Goal: Navigation & Orientation: Find specific page/section

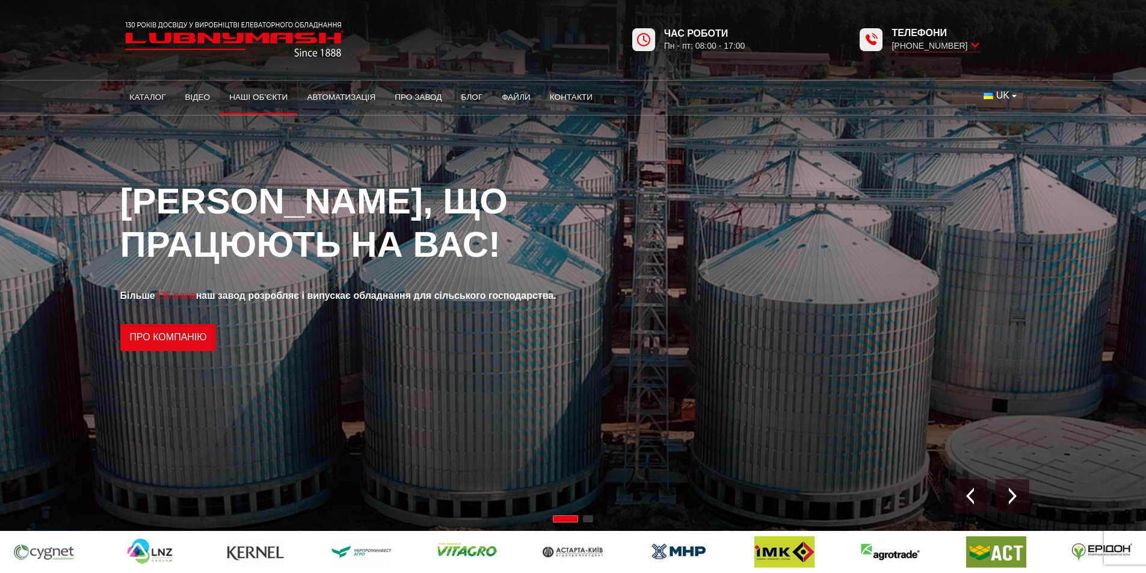
click at [266, 100] on link "Наші об’єкти" at bounding box center [259, 97] width 78 height 26
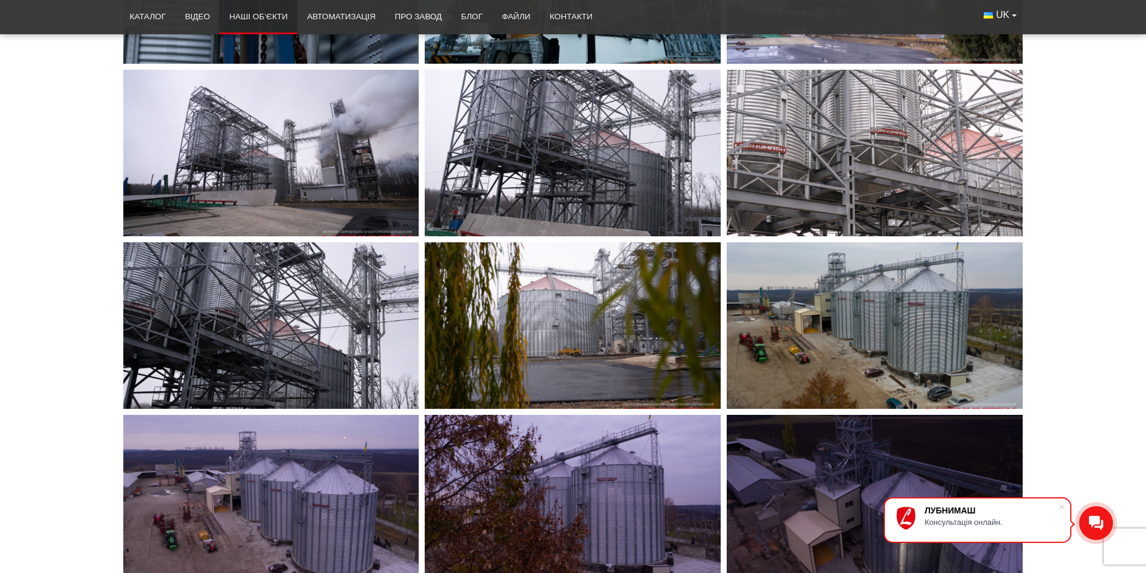
scroll to position [3309, 0]
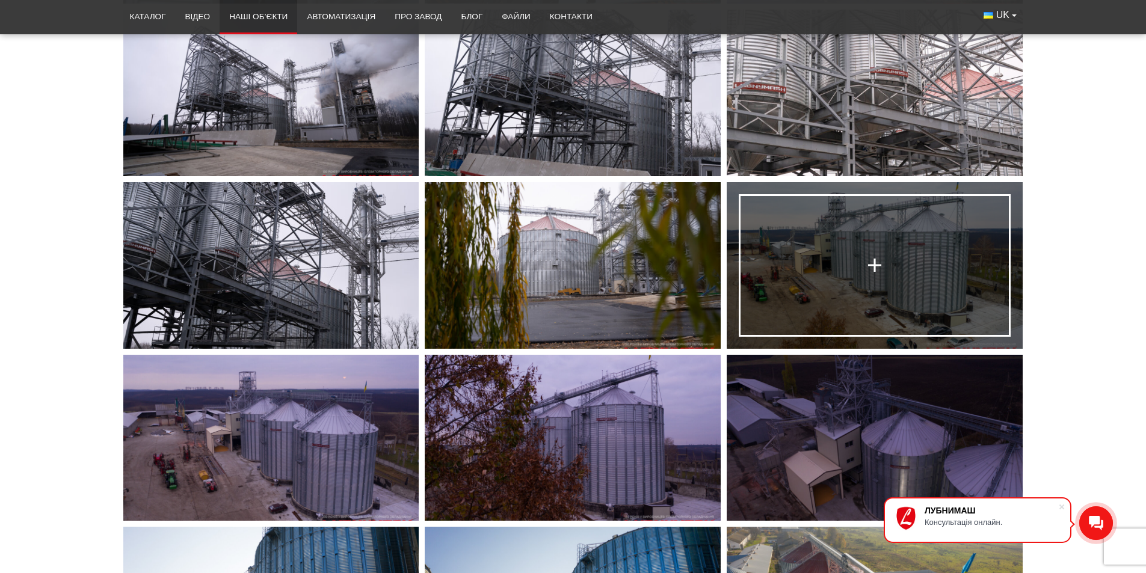
click at [828, 235] on link at bounding box center [875, 265] width 296 height 167
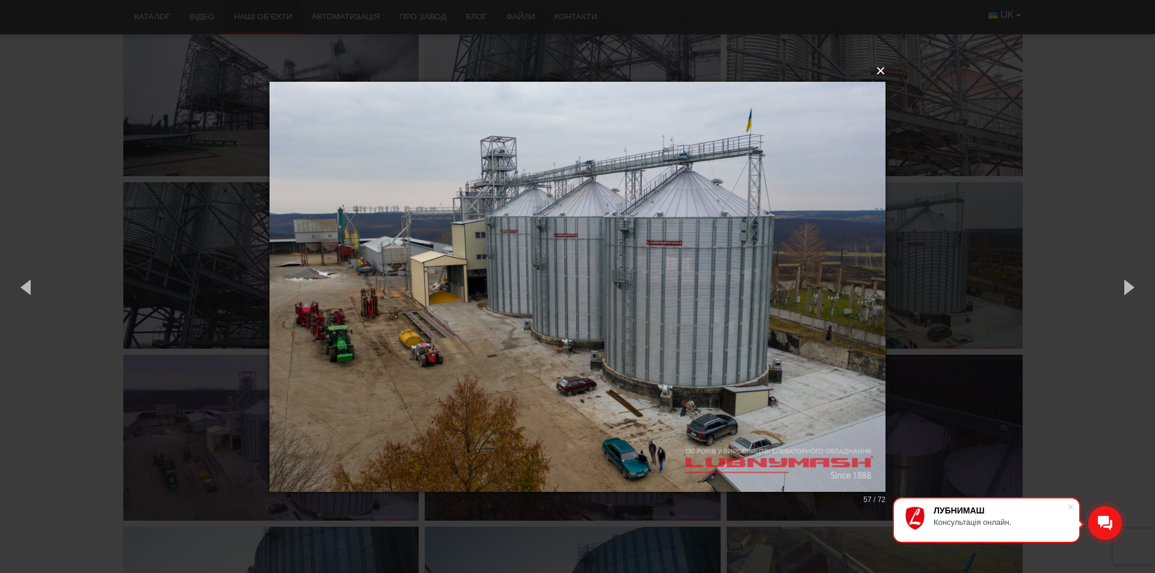
click at [881, 71] on button "×" at bounding box center [581, 71] width 616 height 26
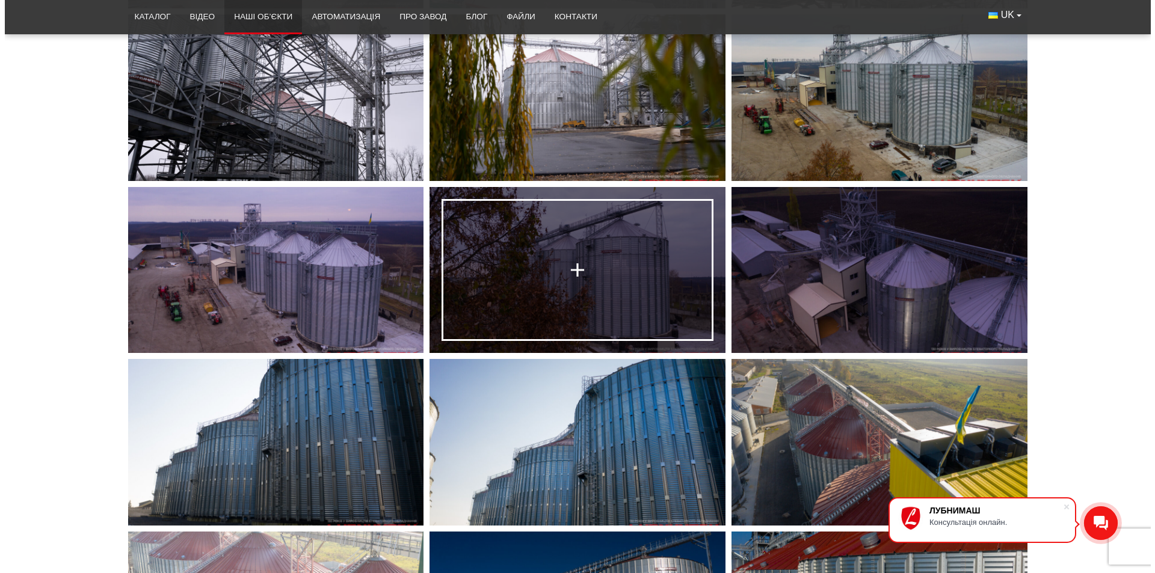
scroll to position [3489, 0]
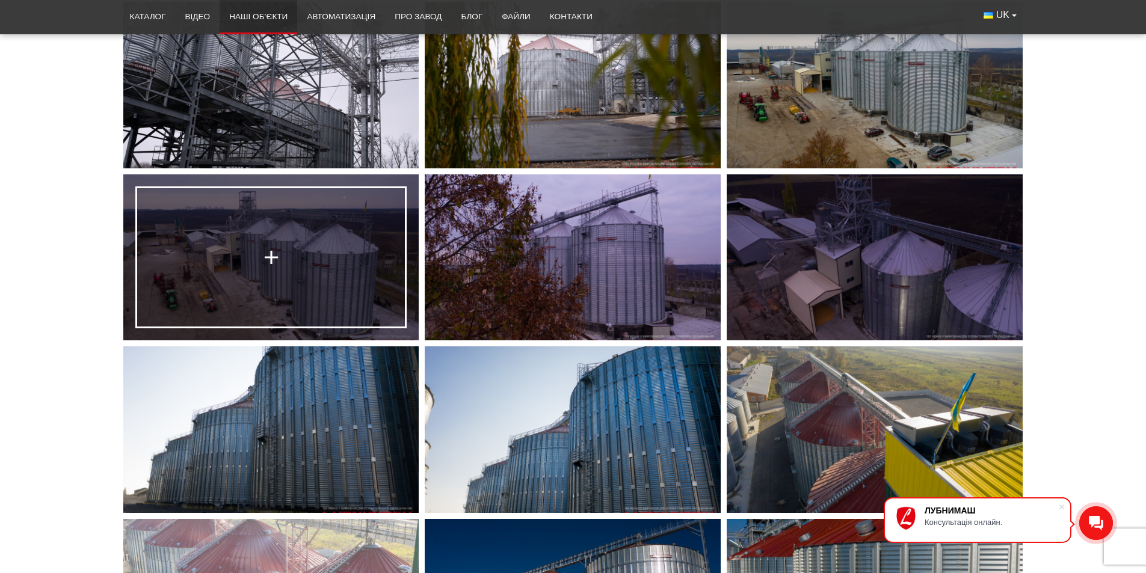
click at [335, 238] on link at bounding box center [271, 257] width 296 height 167
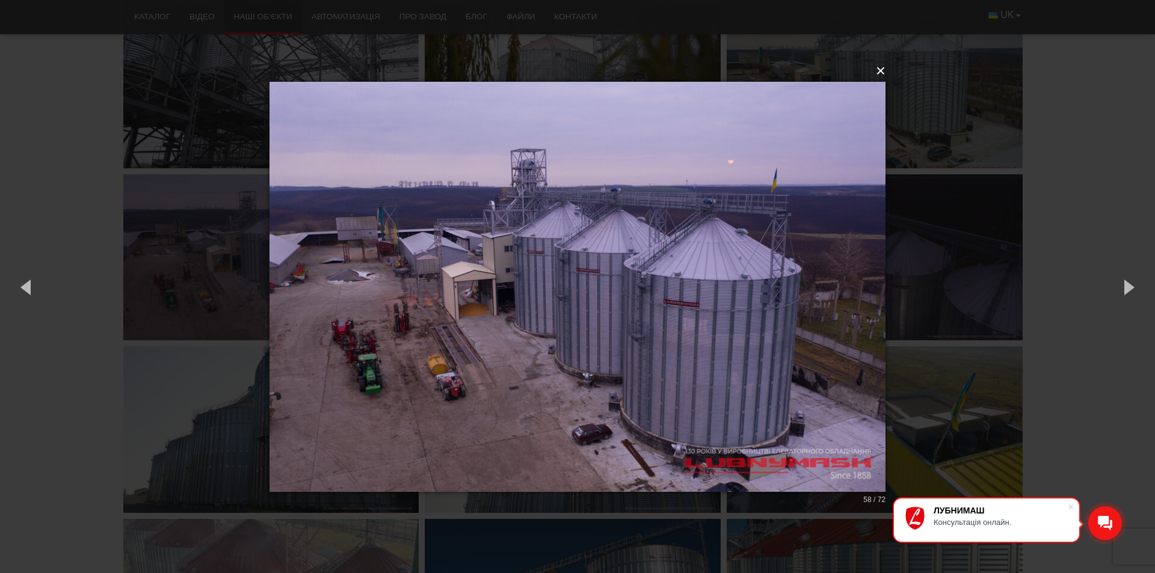
click at [877, 71] on button "×" at bounding box center [581, 71] width 616 height 26
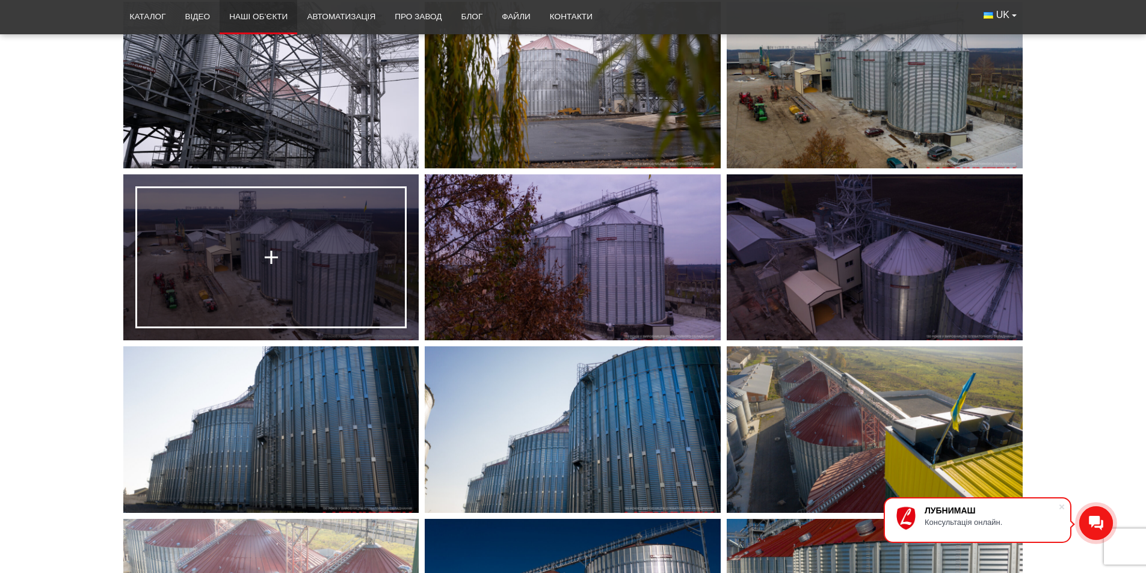
click at [326, 247] on link at bounding box center [271, 257] width 296 height 167
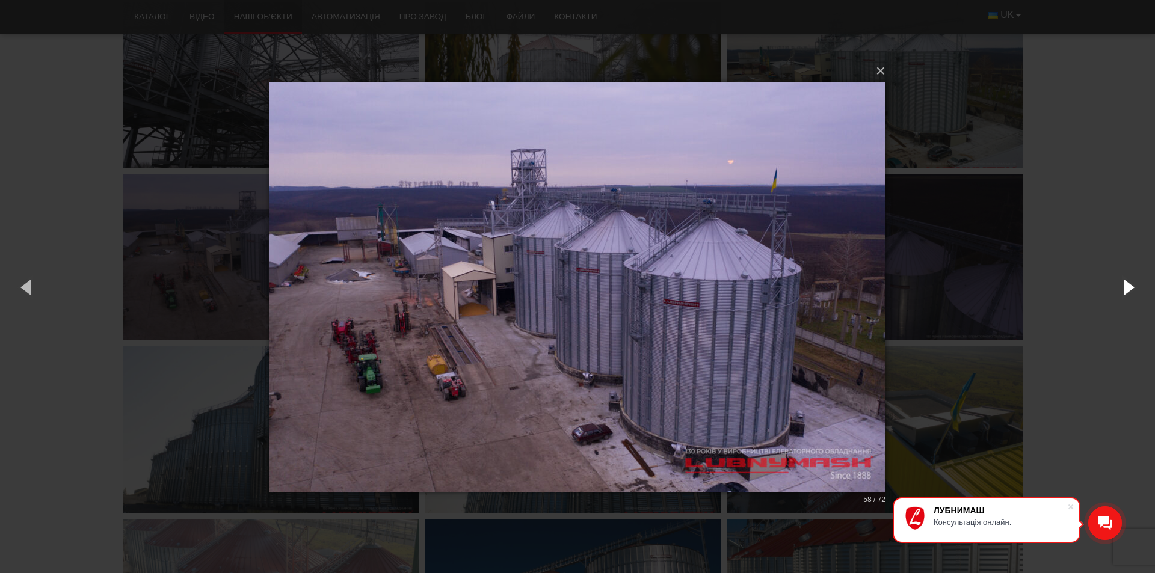
click at [1133, 284] on button "button" at bounding box center [1128, 287] width 54 height 66
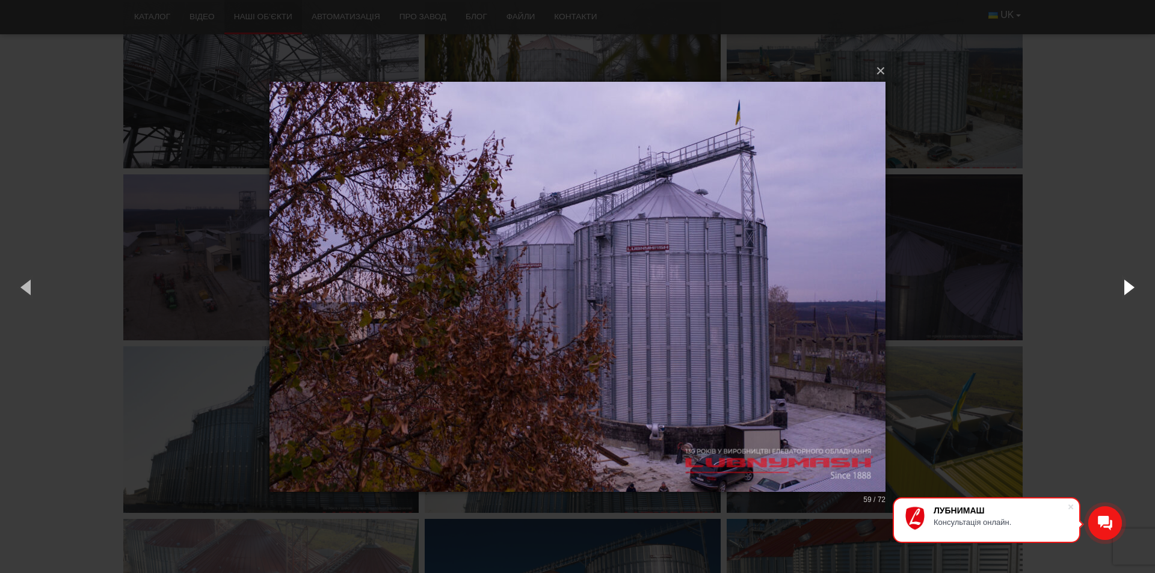
click at [1131, 284] on button "button" at bounding box center [1128, 287] width 54 height 66
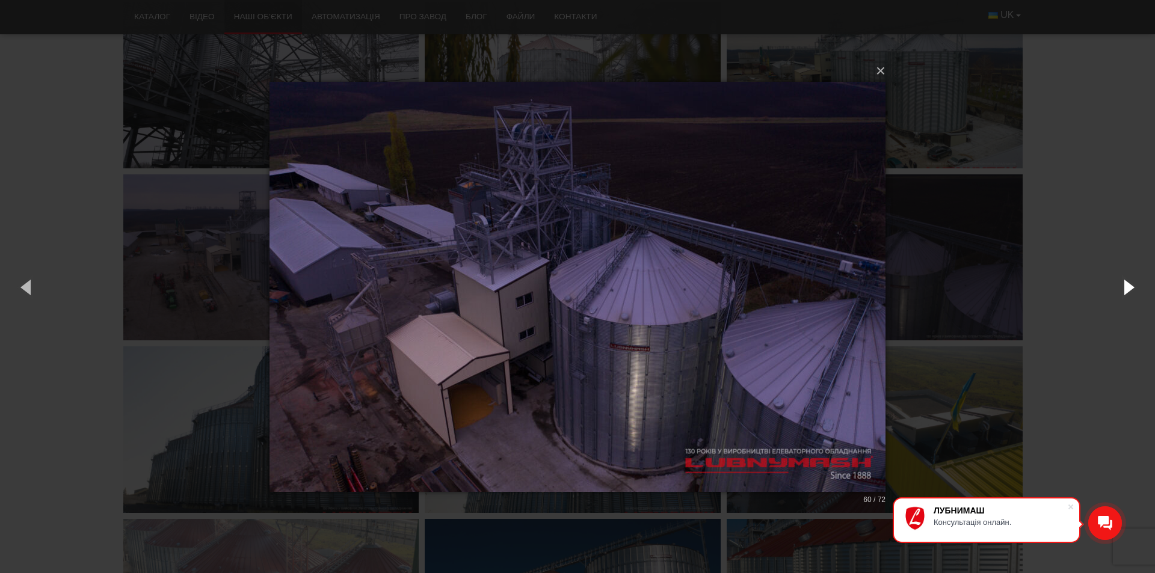
click at [1131, 284] on button "button" at bounding box center [1128, 287] width 54 height 66
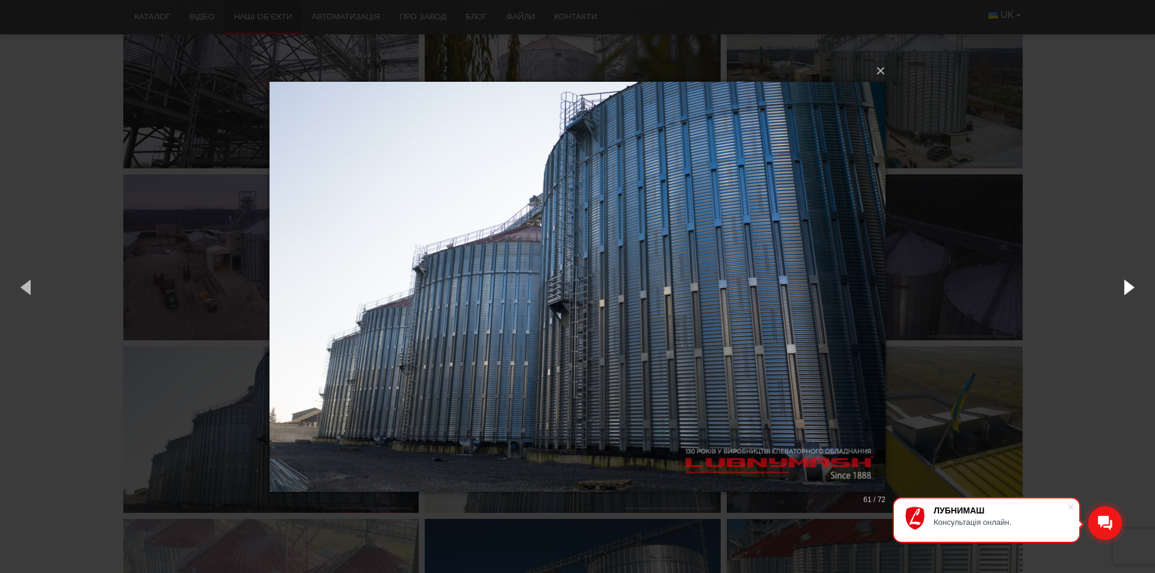
click at [1131, 284] on button "button" at bounding box center [1128, 287] width 54 height 66
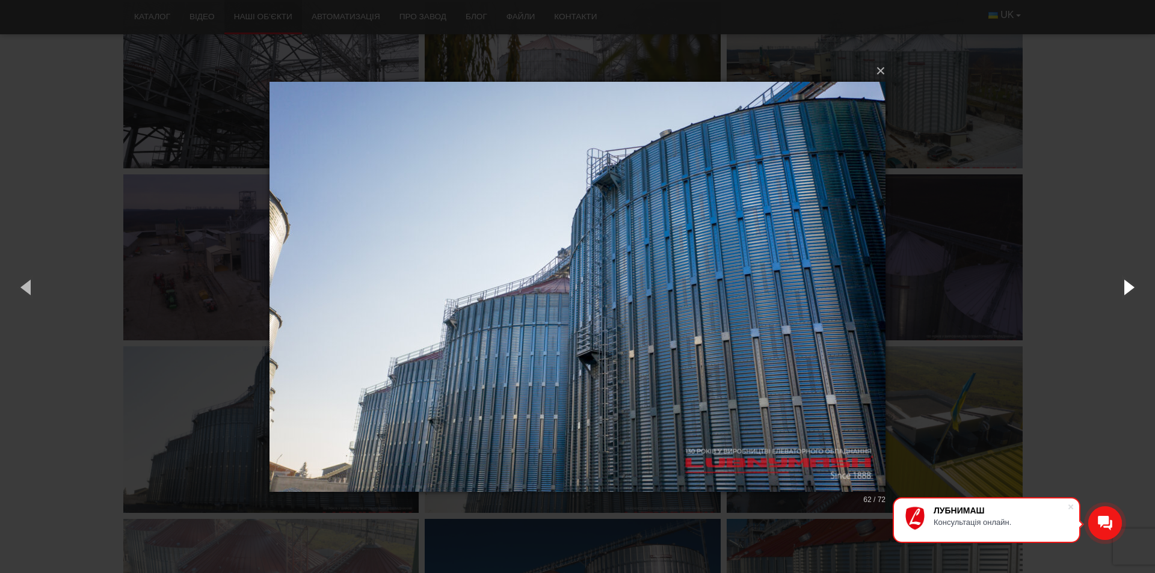
click at [1131, 284] on button "button" at bounding box center [1128, 287] width 54 height 66
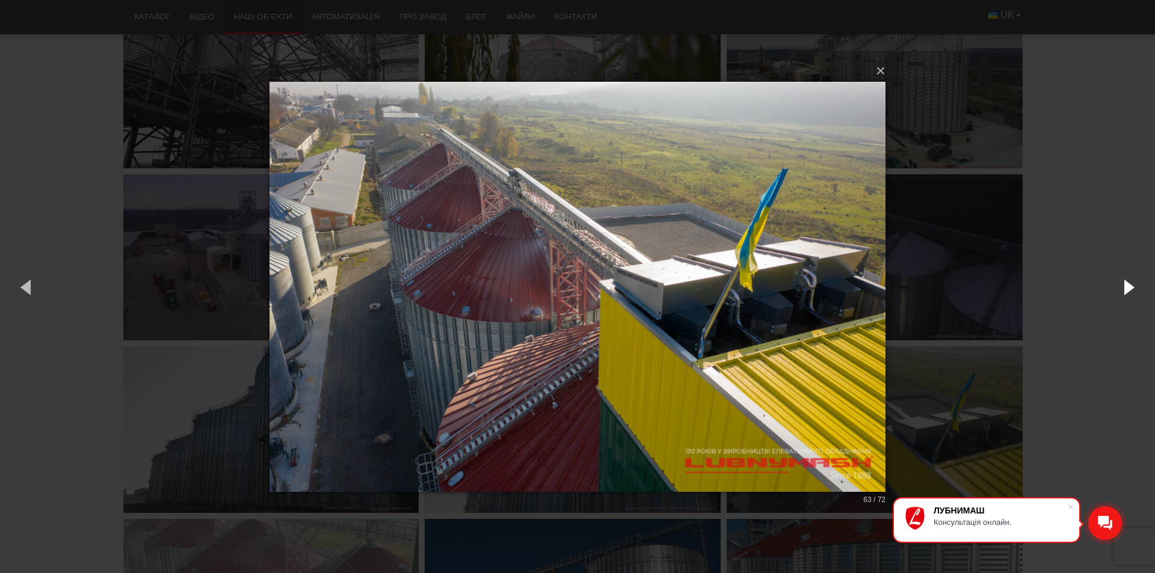
click at [1131, 284] on button "button" at bounding box center [1128, 287] width 54 height 66
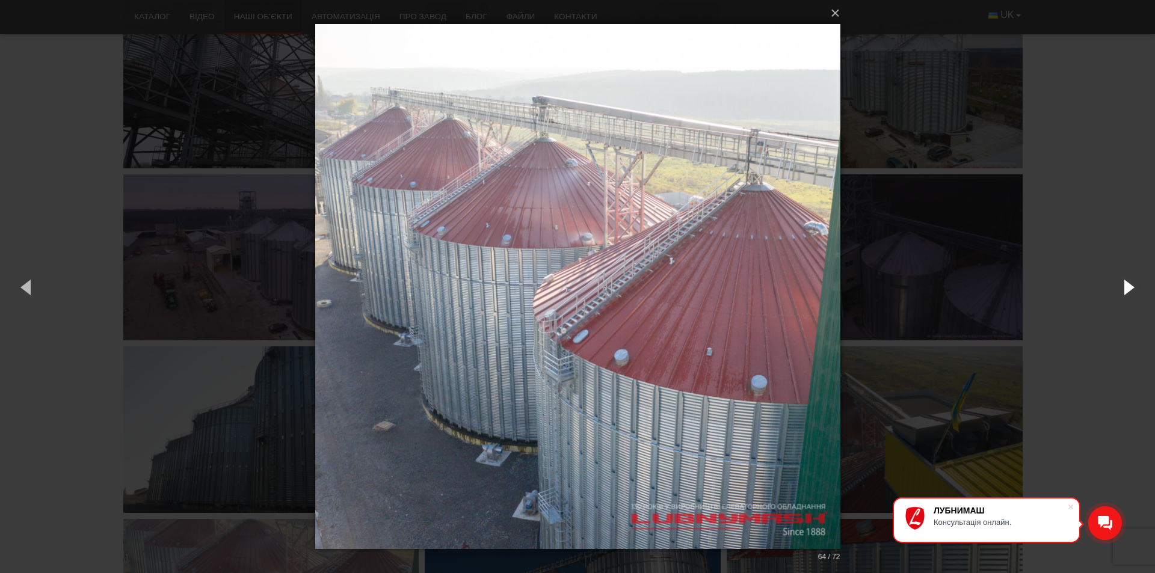
click at [1131, 284] on button "button" at bounding box center [1128, 287] width 54 height 66
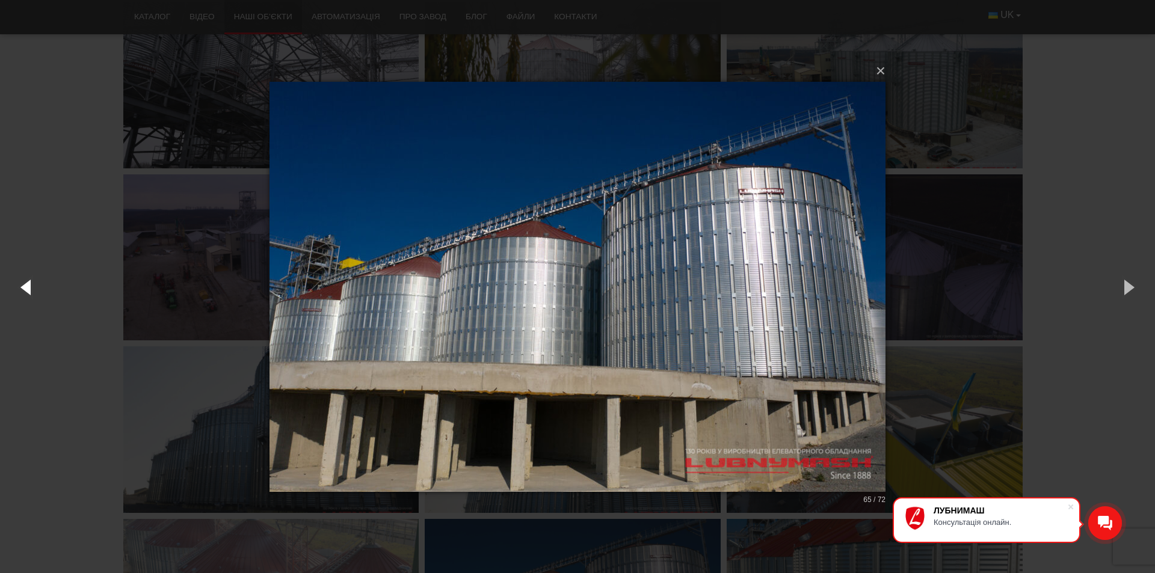
click at [29, 287] on button "button" at bounding box center [27, 287] width 54 height 66
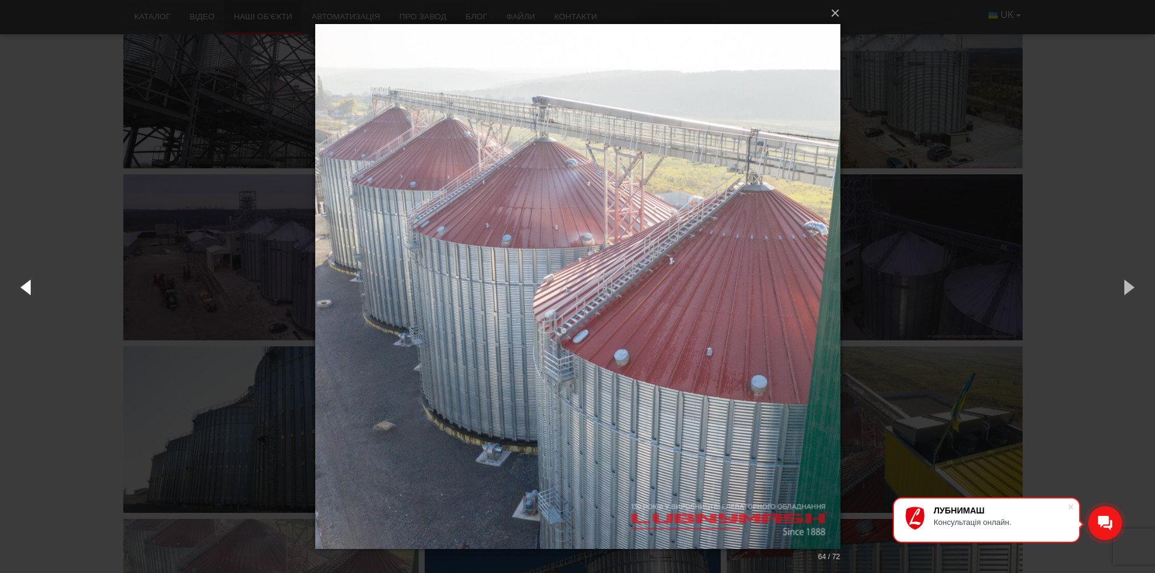
click at [29, 287] on button "button" at bounding box center [27, 287] width 54 height 66
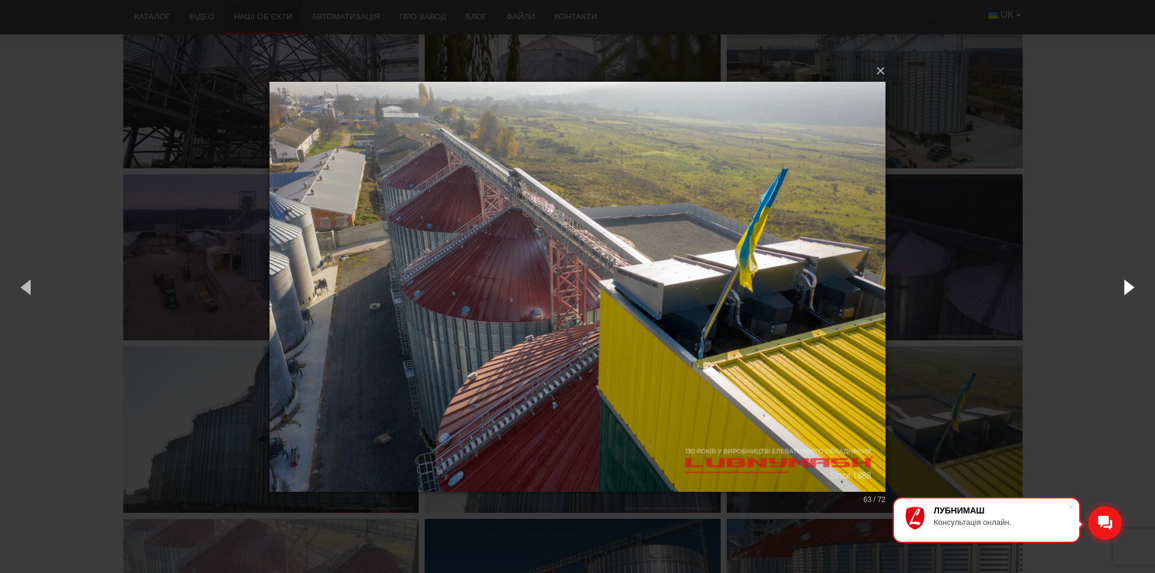
click at [1128, 282] on button "button" at bounding box center [1128, 287] width 54 height 66
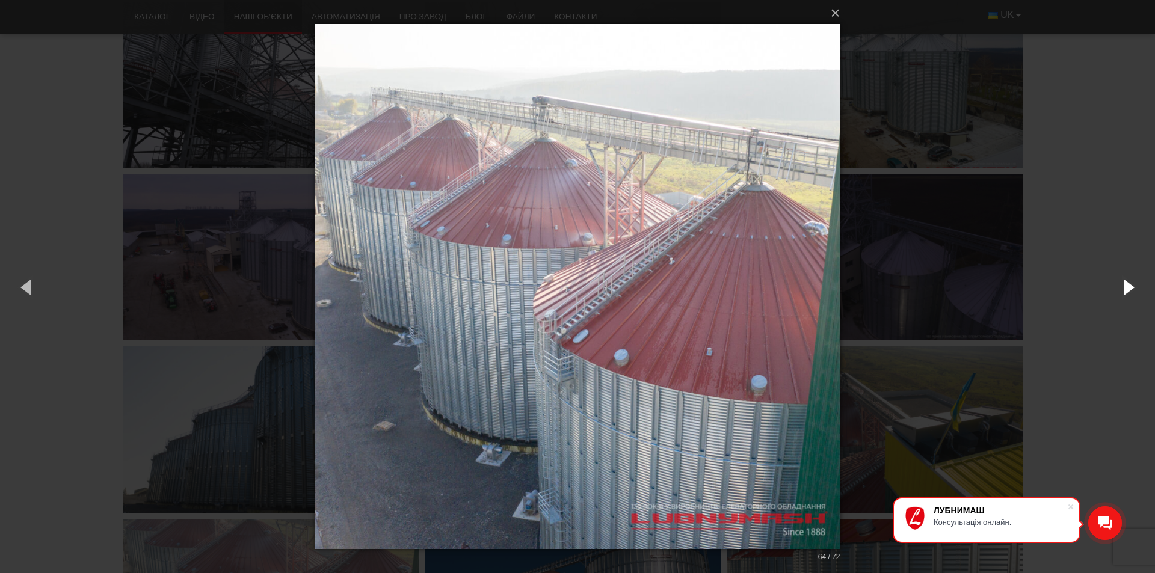
click at [1128, 282] on button "button" at bounding box center [1128, 287] width 54 height 66
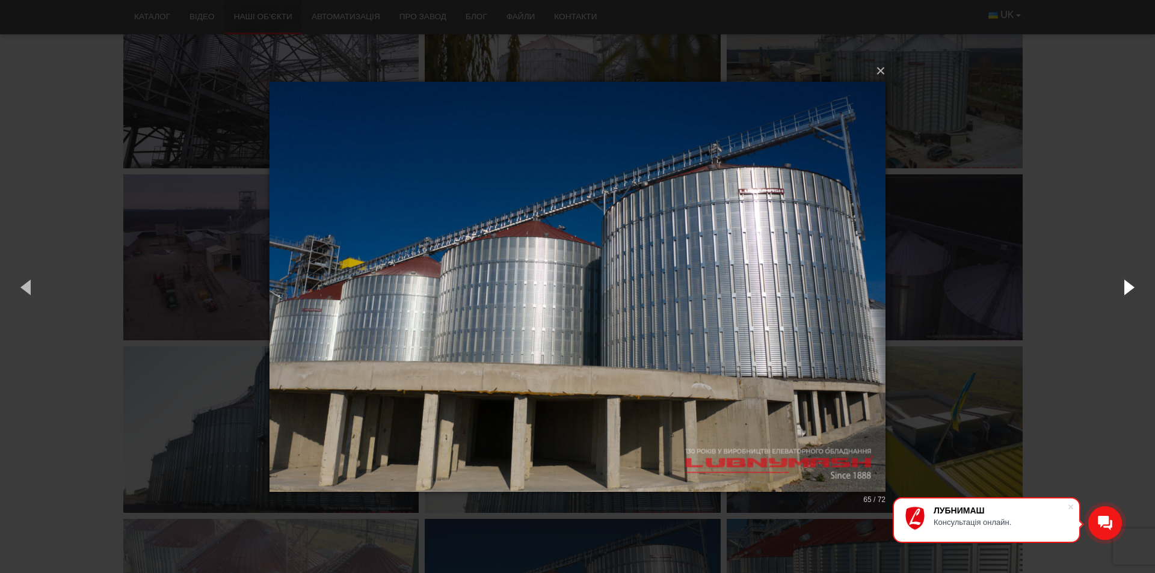
click at [1128, 282] on button "button" at bounding box center [1128, 287] width 54 height 66
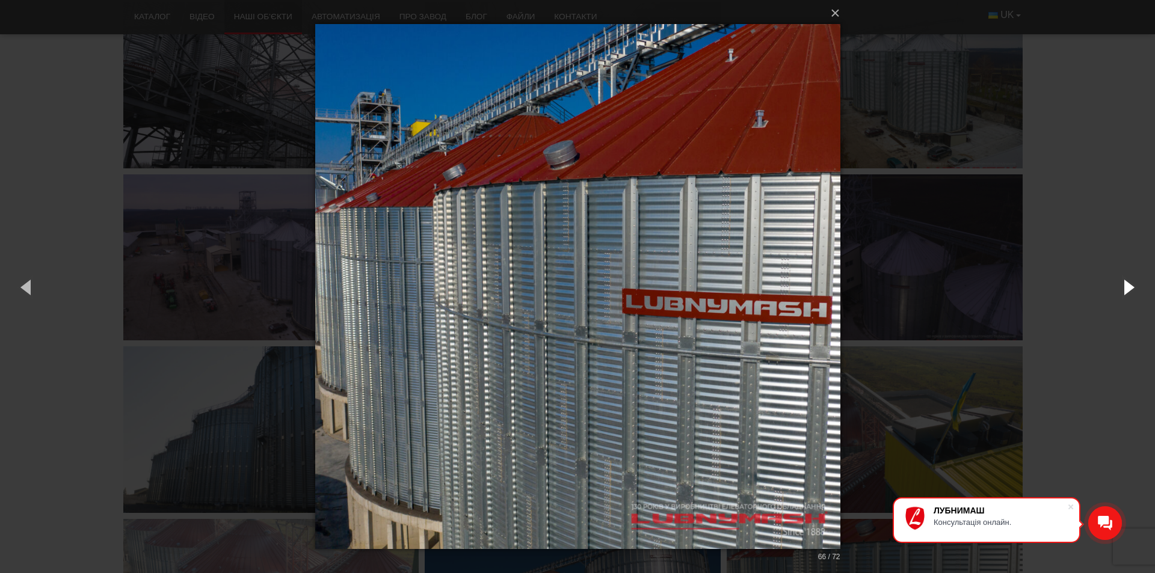
click at [1128, 282] on button "button" at bounding box center [1128, 287] width 54 height 66
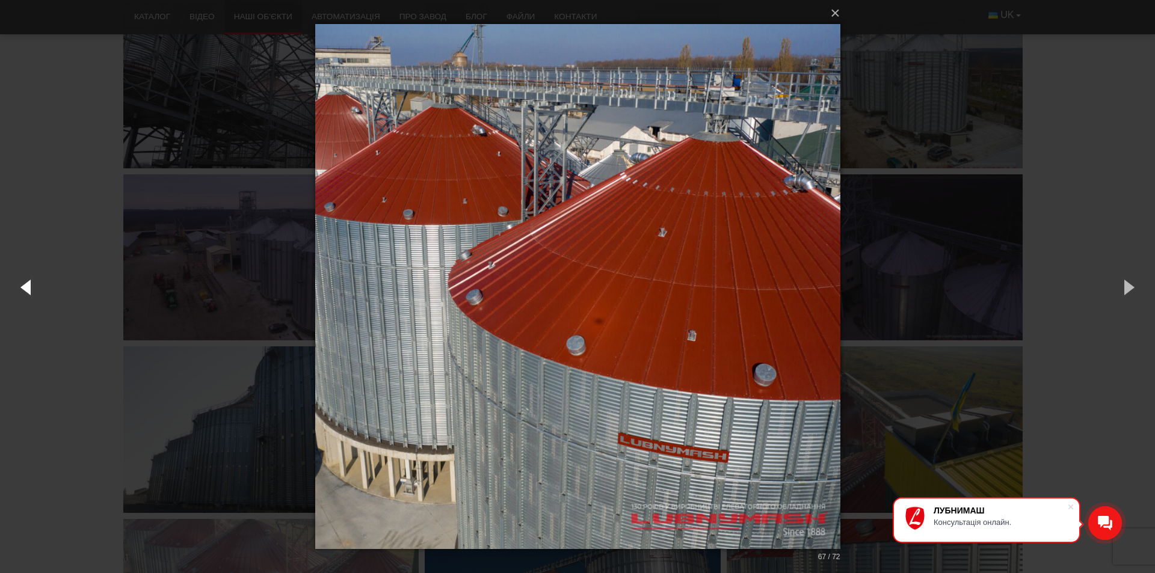
click at [24, 288] on button "button" at bounding box center [27, 287] width 54 height 66
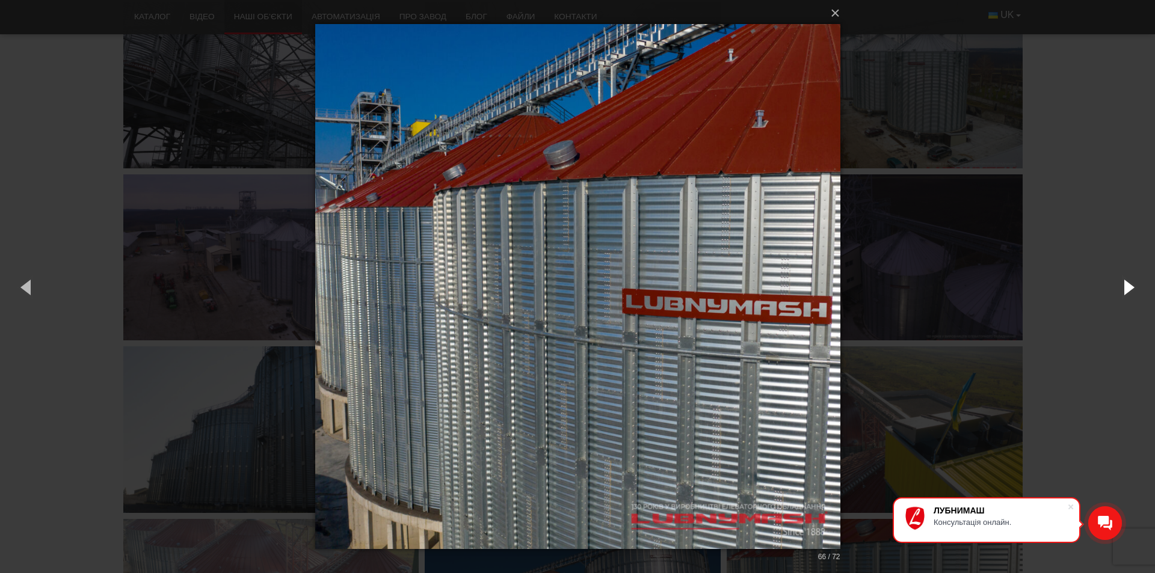
click at [1129, 286] on button "button" at bounding box center [1128, 287] width 54 height 66
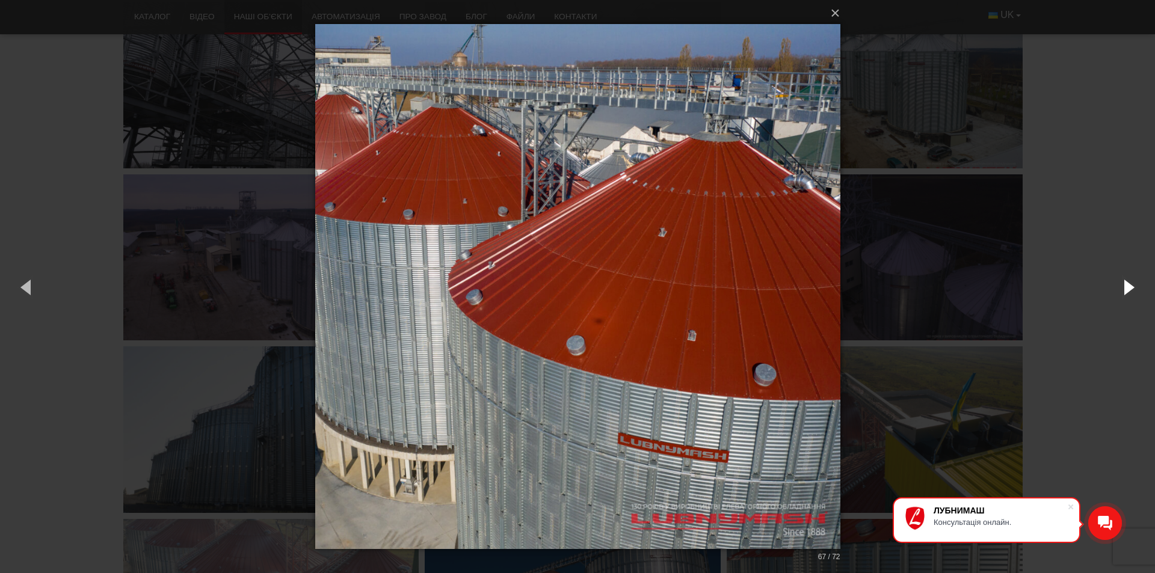
click at [1129, 286] on button "button" at bounding box center [1128, 287] width 54 height 66
